Goal: Task Accomplishment & Management: Use online tool/utility

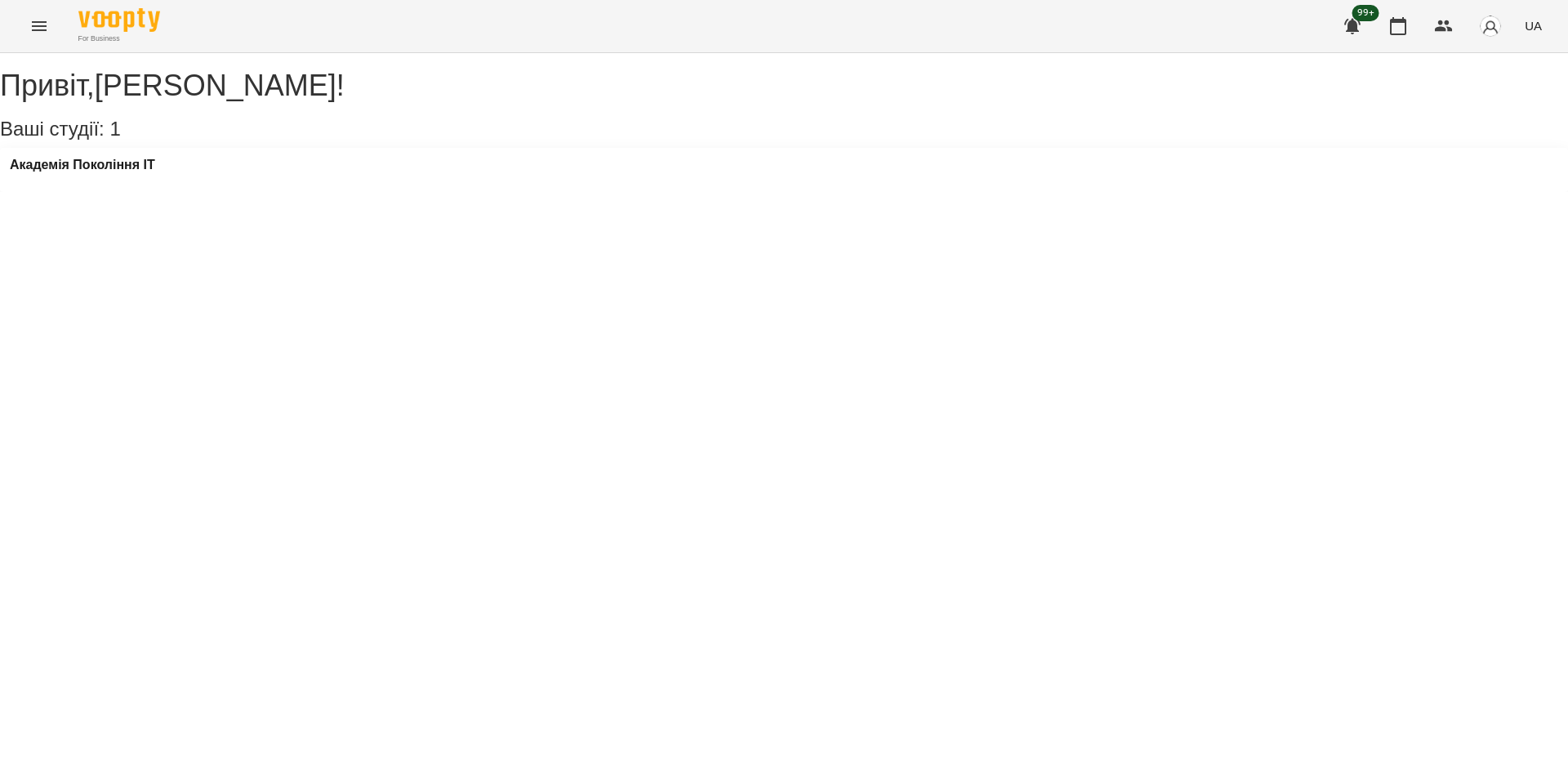
drag, startPoint x: 1230, startPoint y: 364, endPoint x: 1135, endPoint y: 340, distance: 98.0
click at [1230, 192] on div "Привіт , [PERSON_NAME] ! Ваші студії: 1 Академія Покоління ІТ" at bounding box center [784, 122] width 1568 height 139
click at [103, 172] on h3 "Академія Покоління ІТ" at bounding box center [82, 165] width 145 height 15
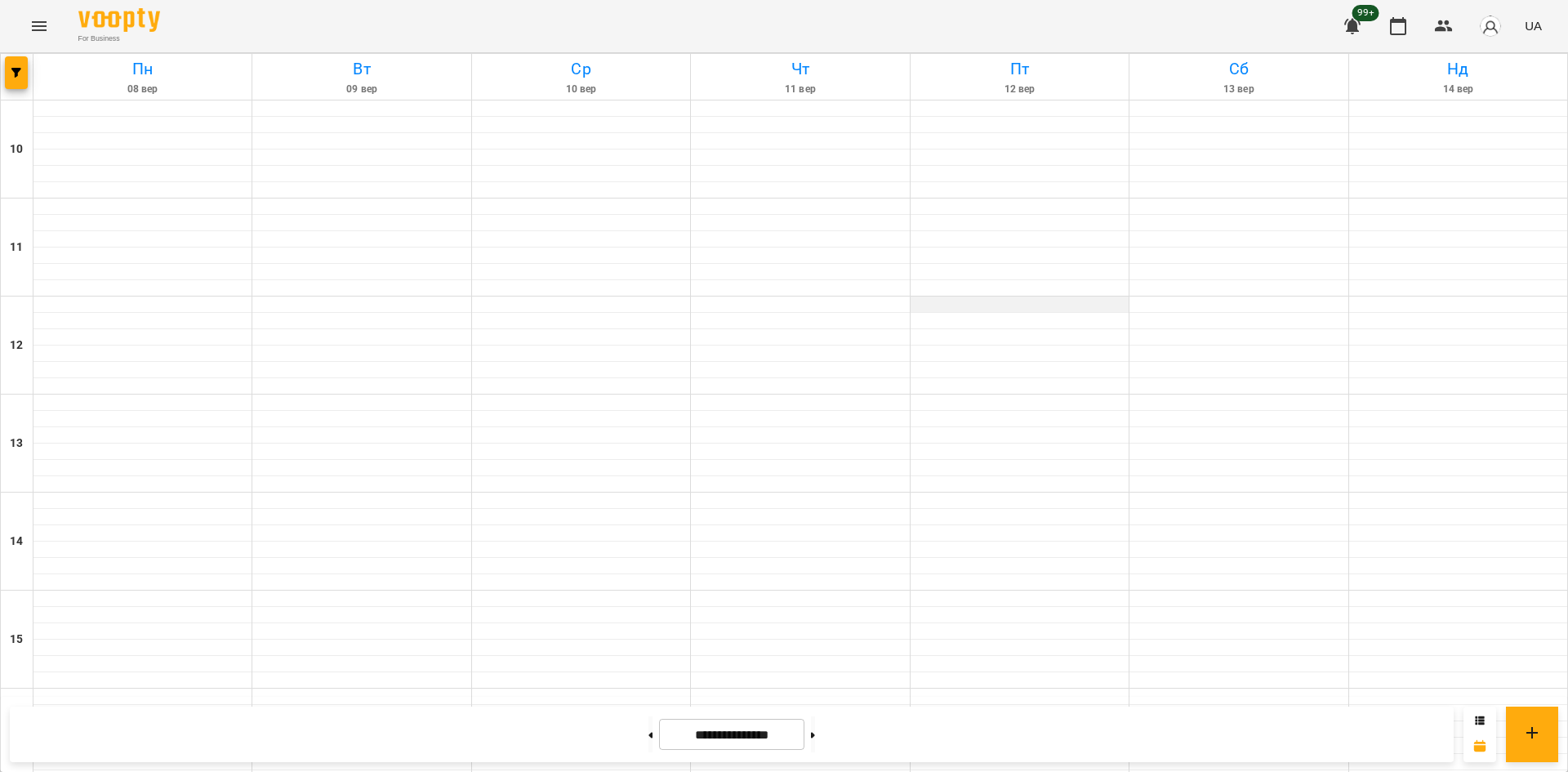
scroll to position [572, 0]
click at [815, 747] on button at bounding box center [813, 734] width 4 height 36
type input "**********"
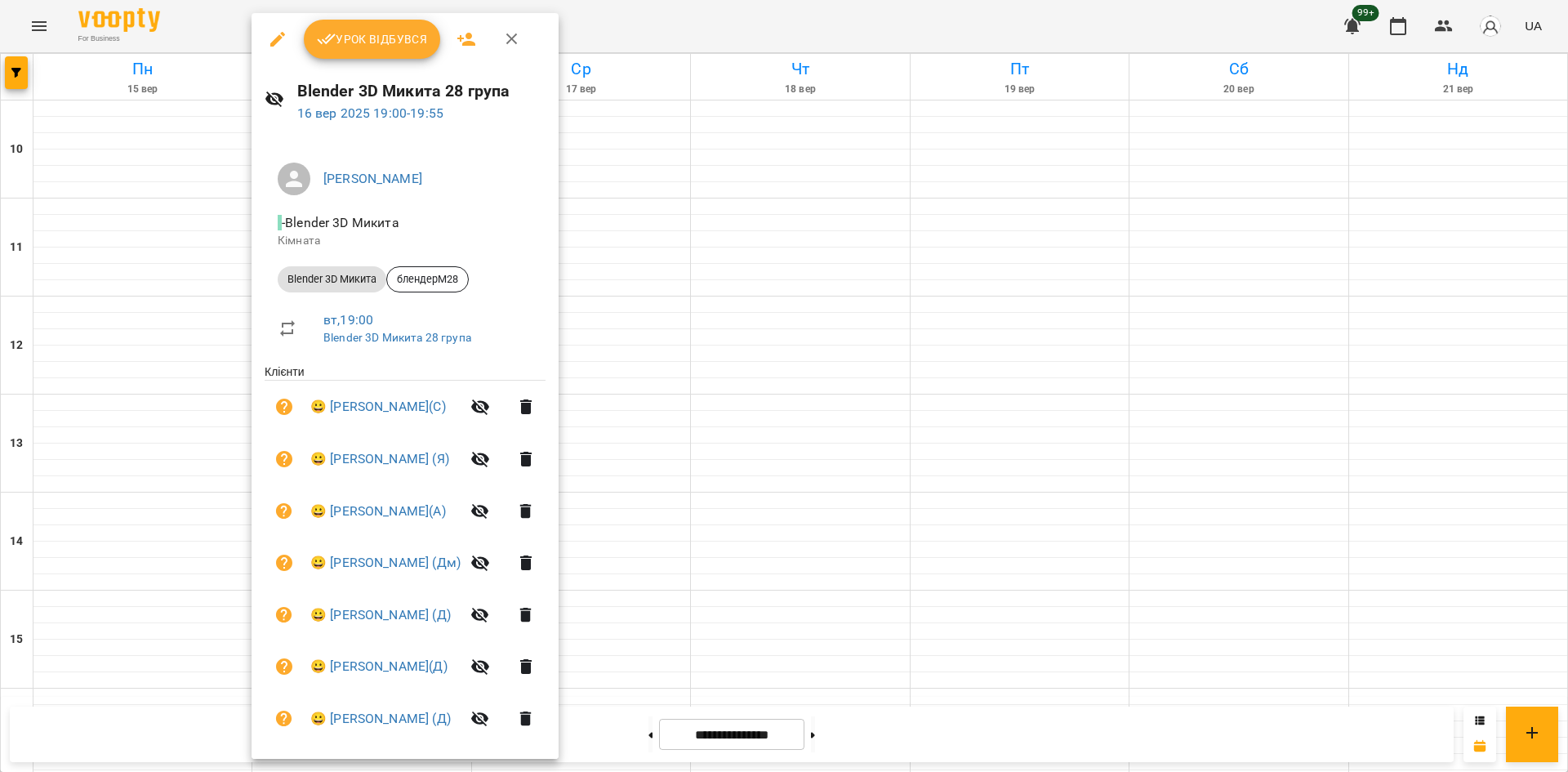
click at [340, 52] on button "Урок відбувся" at bounding box center [372, 40] width 138 height 40
